Goal: Use online tool/utility: Utilize a website feature to perform a specific function

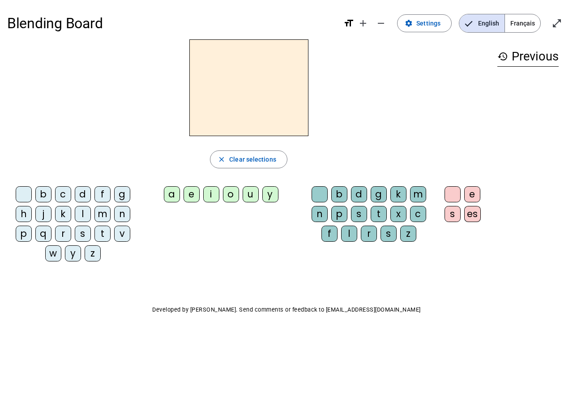
click at [119, 237] on div "v" at bounding box center [122, 233] width 16 height 16
click at [239, 155] on span "Clear selections" at bounding box center [252, 159] width 47 height 11
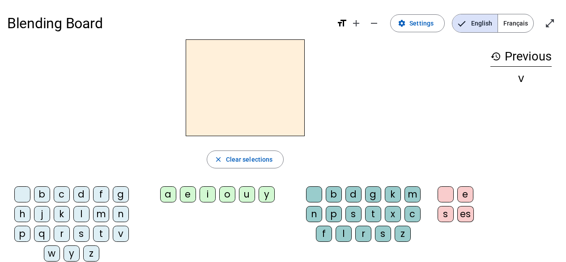
click at [118, 217] on div "n" at bounding box center [121, 214] width 16 height 16
click at [224, 192] on div "o" at bounding box center [227, 194] width 16 height 16
click at [373, 219] on div "t" at bounding box center [373, 214] width 16 height 16
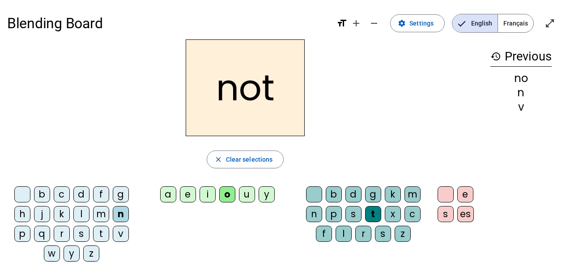
click at [460, 192] on div "e" at bounding box center [465, 194] width 16 height 16
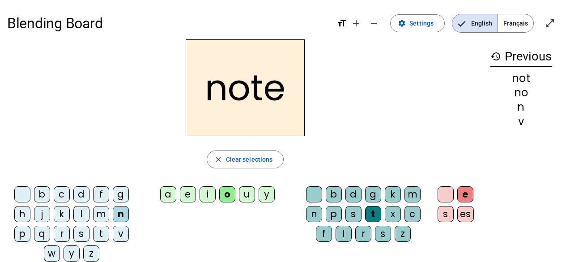
click at [123, 230] on div "v" at bounding box center [121, 233] width 16 height 16
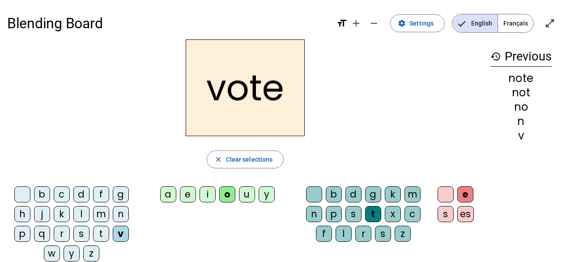
click at [211, 194] on div "i" at bounding box center [208, 194] width 16 height 16
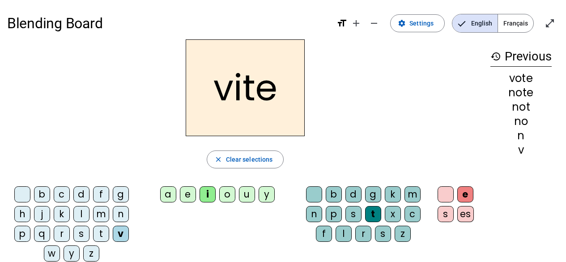
click at [353, 195] on div "d" at bounding box center [353, 194] width 16 height 16
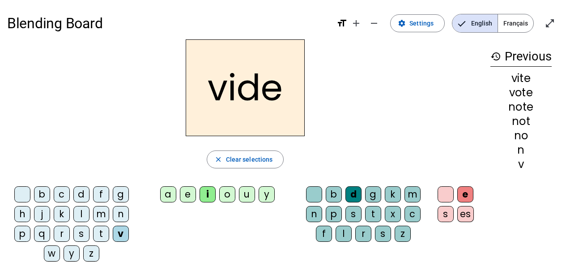
click at [59, 234] on div "r" at bounding box center [62, 233] width 16 height 16
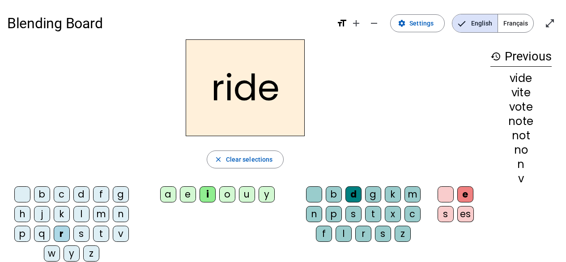
click at [248, 193] on div "u" at bounding box center [247, 194] width 16 height 16
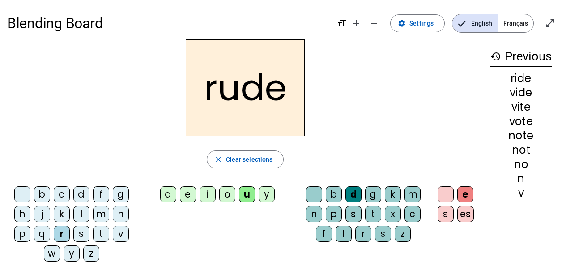
click at [354, 210] on div "s" at bounding box center [353, 214] width 16 height 16
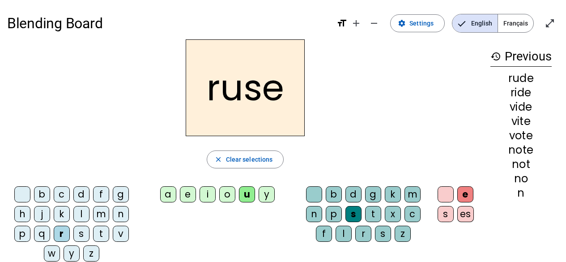
click at [101, 217] on div "m" at bounding box center [101, 214] width 16 height 16
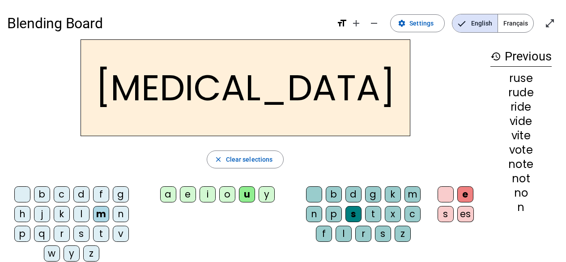
click at [42, 192] on div "b" at bounding box center [42, 194] width 16 height 16
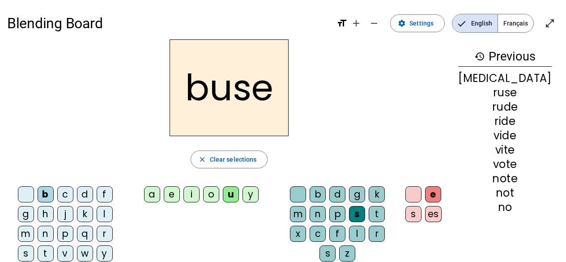
click at [200, 195] on div "i" at bounding box center [191, 194] width 16 height 16
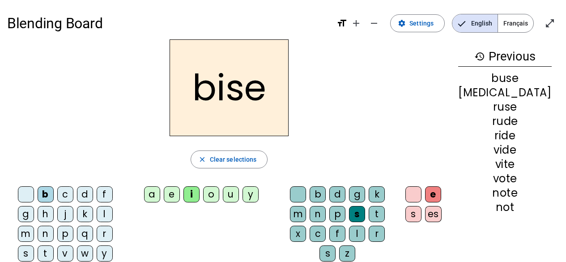
click at [160, 191] on div "a" at bounding box center [152, 194] width 16 height 16
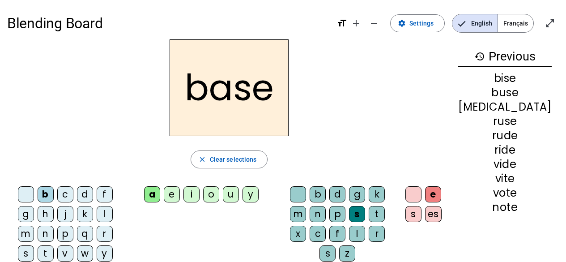
click at [421, 190] on div at bounding box center [413, 194] width 16 height 16
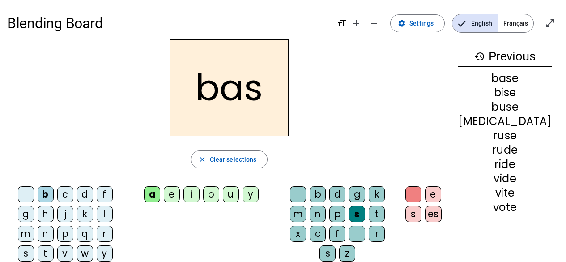
click at [57, 229] on div "p" at bounding box center [65, 233] width 16 height 16
